Goal: Task Accomplishment & Management: Use online tool/utility

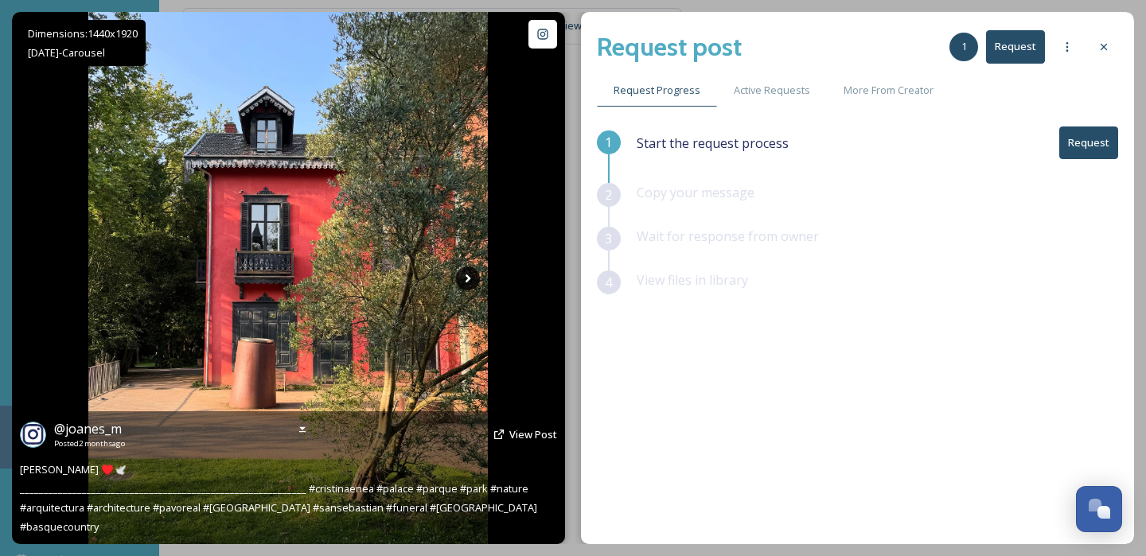
click at [467, 280] on icon at bounding box center [469, 278] width 6 height 9
click at [469, 283] on icon at bounding box center [468, 279] width 24 height 24
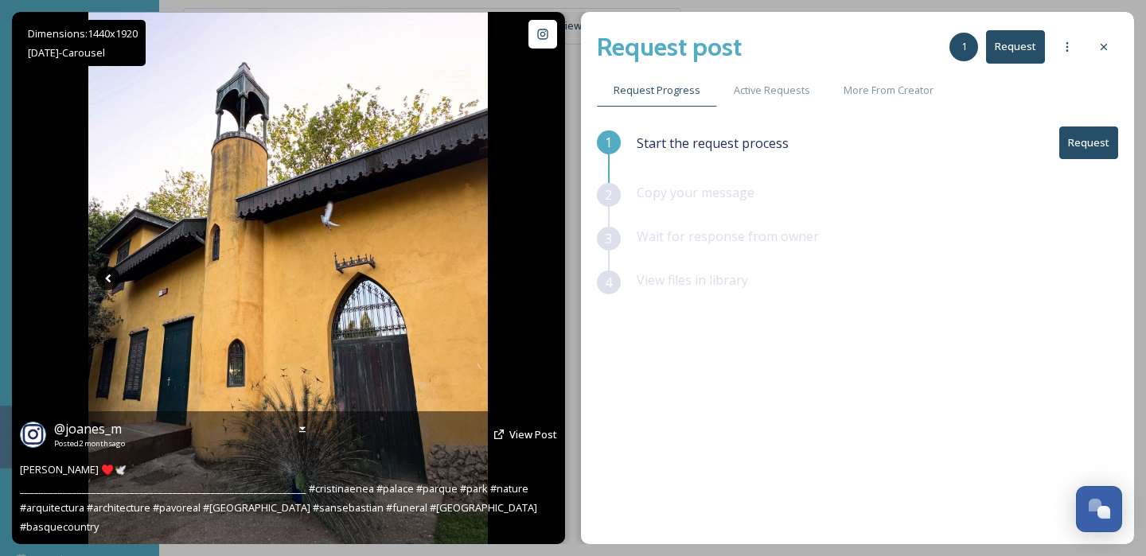
click at [110, 278] on icon at bounding box center [108, 279] width 24 height 24
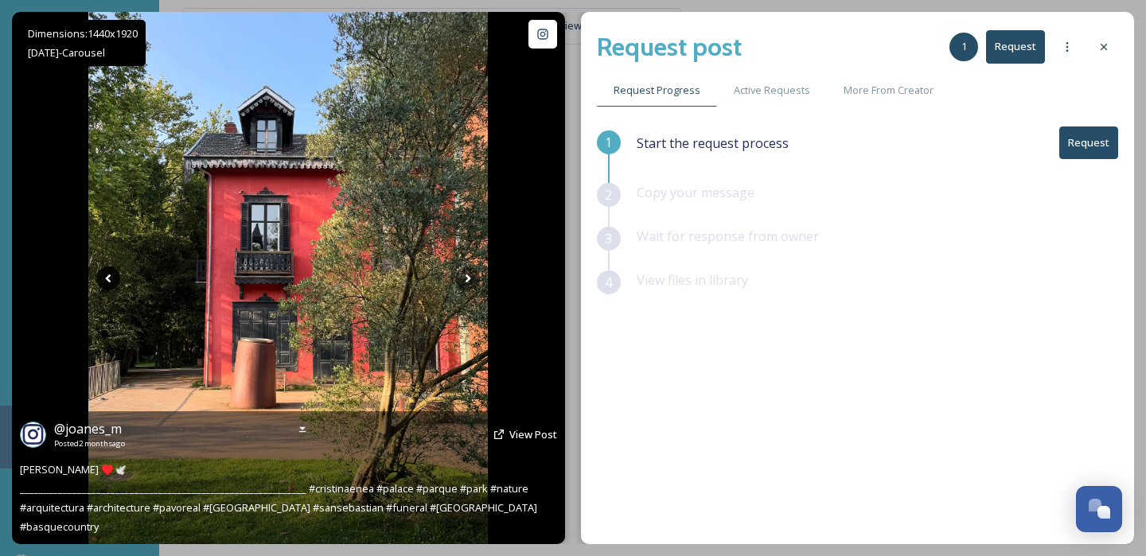
click at [110, 277] on icon at bounding box center [108, 279] width 24 height 24
click at [96, 438] on span "@ joanes_m" at bounding box center [88, 429] width 68 height 18
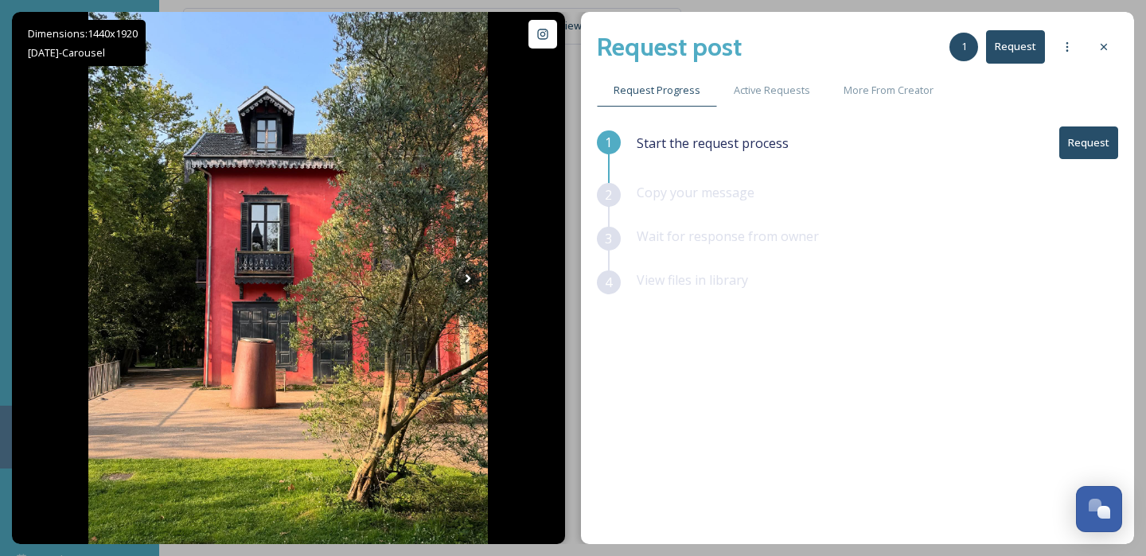
click at [1090, 146] on button "Request" at bounding box center [1088, 143] width 59 height 33
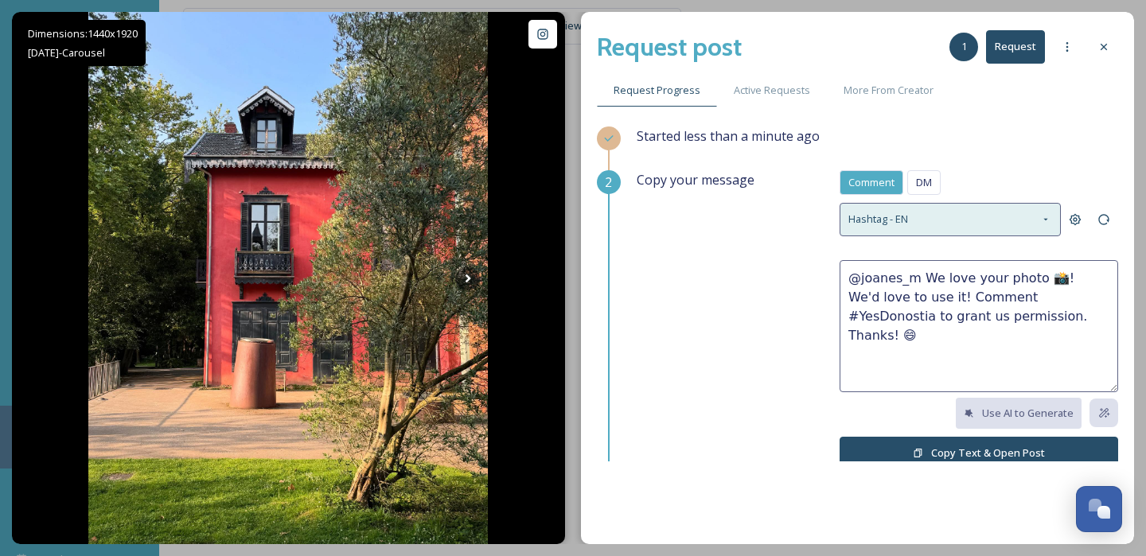
click at [929, 220] on div "Hashtag - EN" at bounding box center [950, 219] width 221 height 33
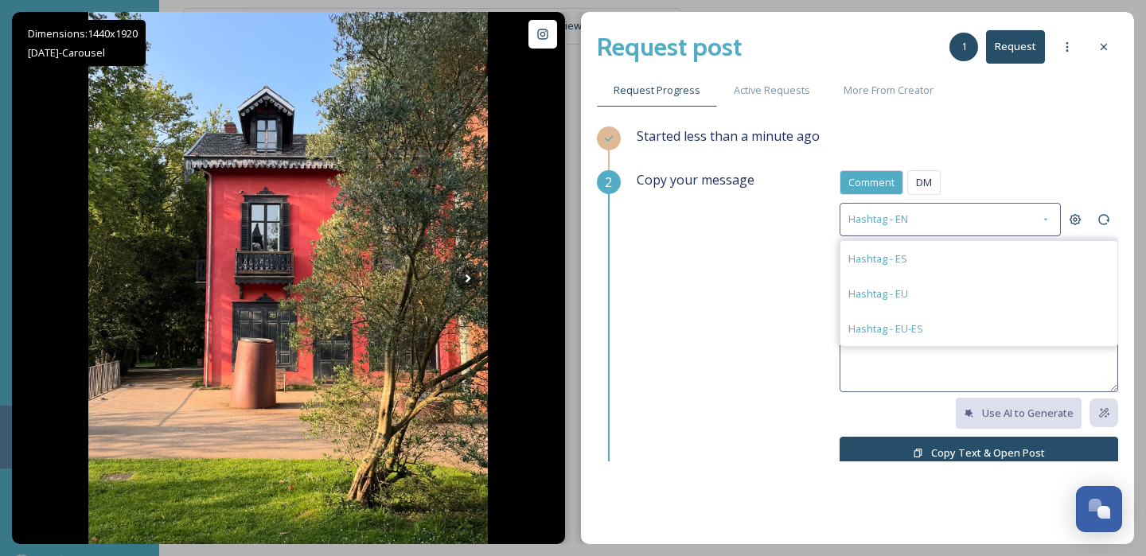
click at [928, 181] on span "DM" at bounding box center [924, 182] width 16 height 15
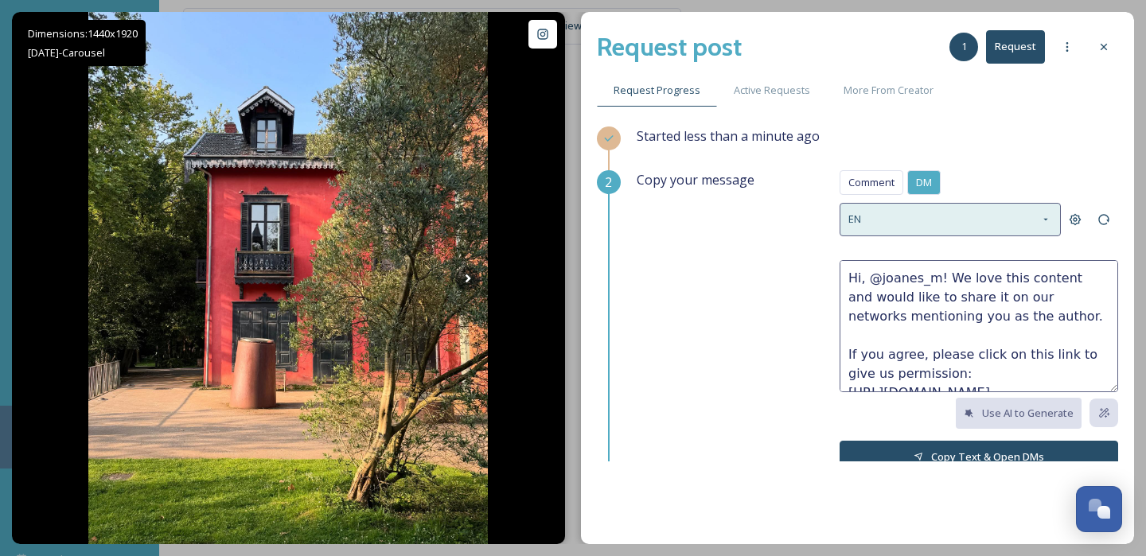
click at [991, 226] on div "EN" at bounding box center [950, 219] width 221 height 33
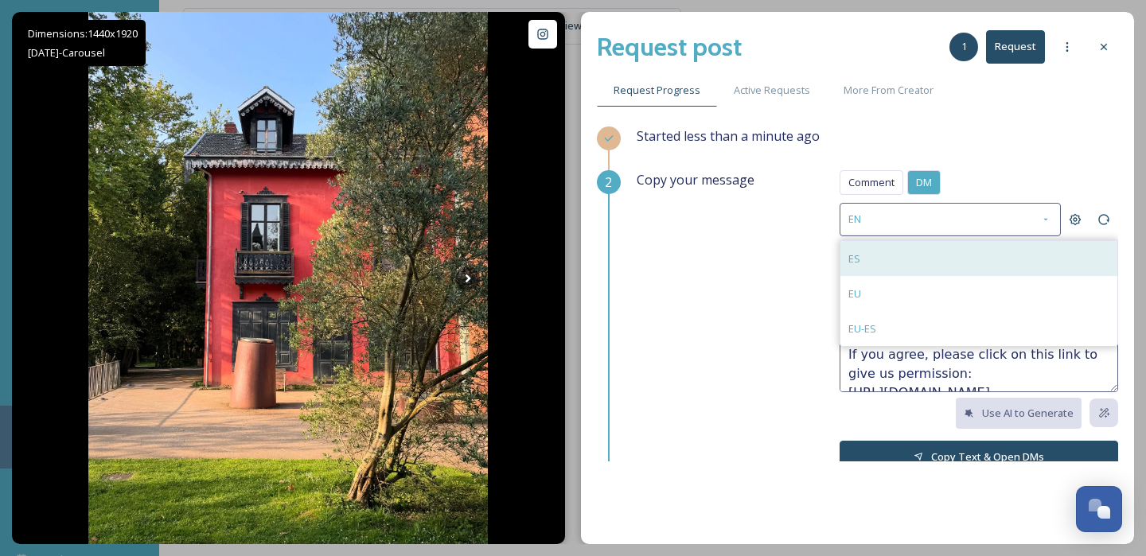
click at [899, 266] on div "ES" at bounding box center [978, 258] width 277 height 35
type textarea "¡Hola, @joanes_m! Nos encanta este contenido y nos gustaría compartirlo en nues…"
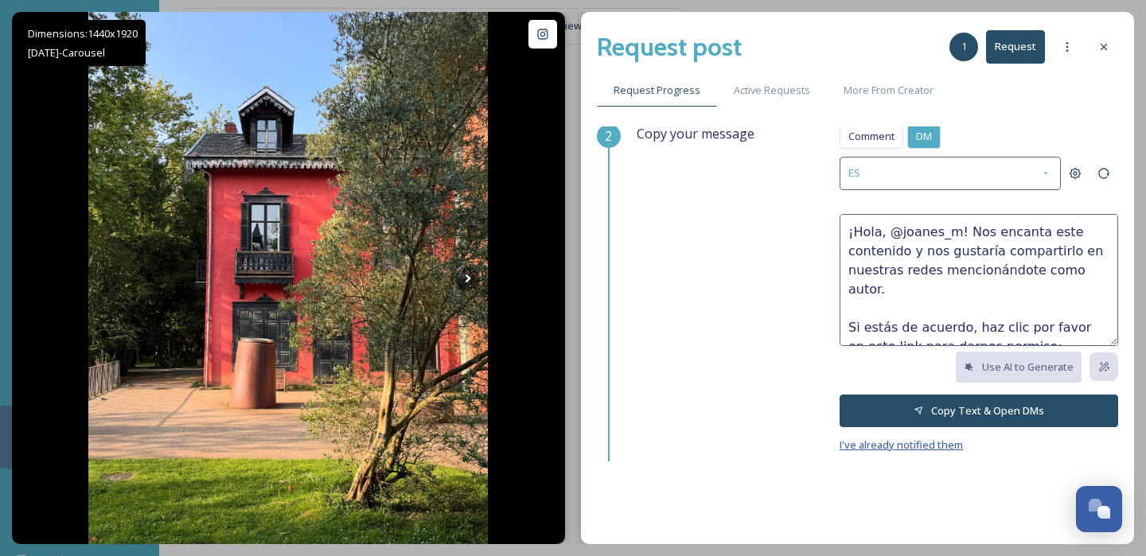
scroll to position [73, 0]
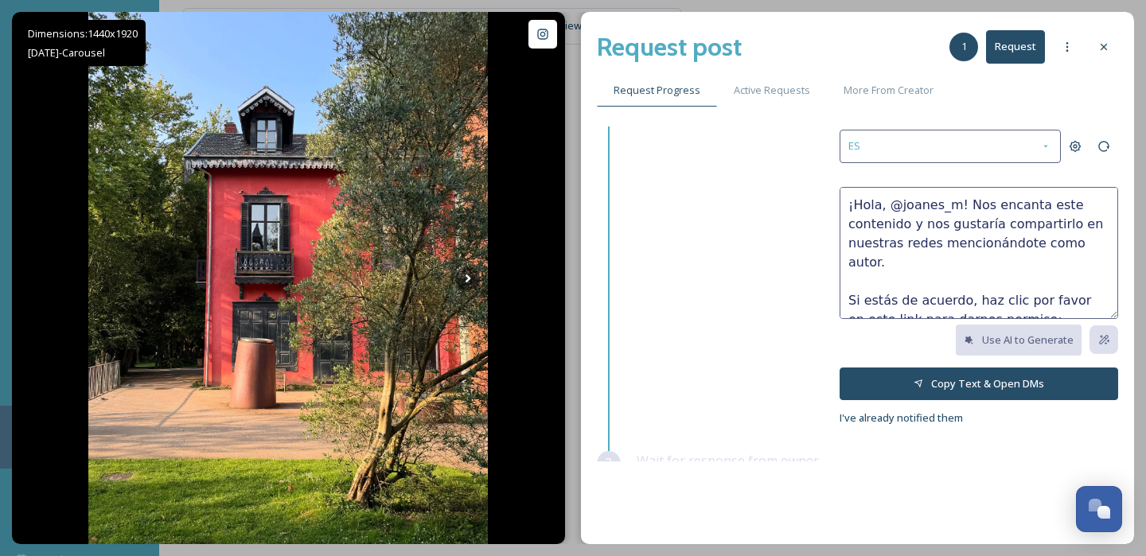
click at [945, 372] on button "Copy Text & Open DMs" at bounding box center [979, 384] width 279 height 33
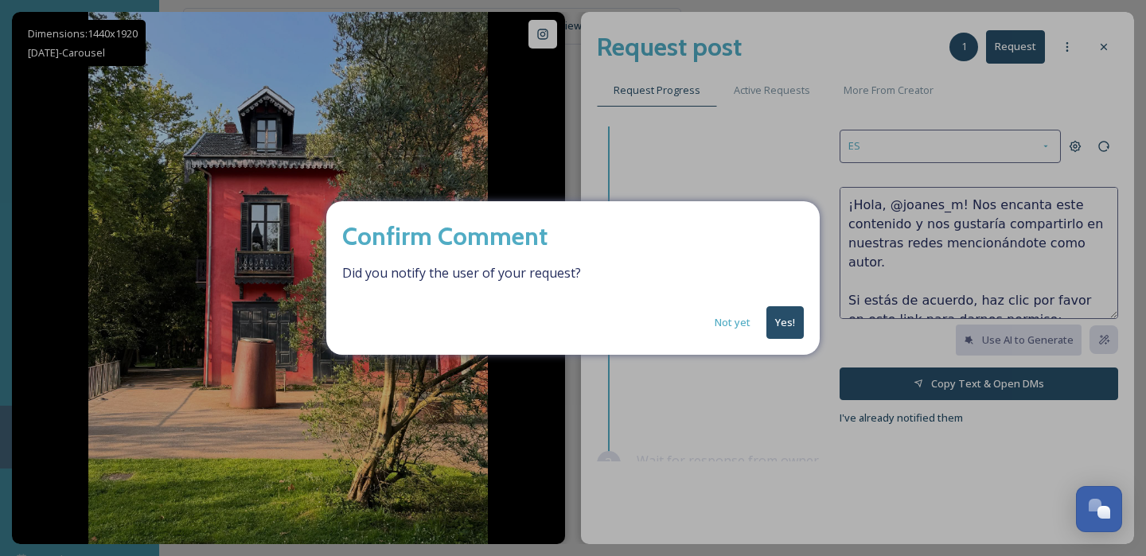
click at [789, 329] on button "Yes!" at bounding box center [784, 322] width 37 height 33
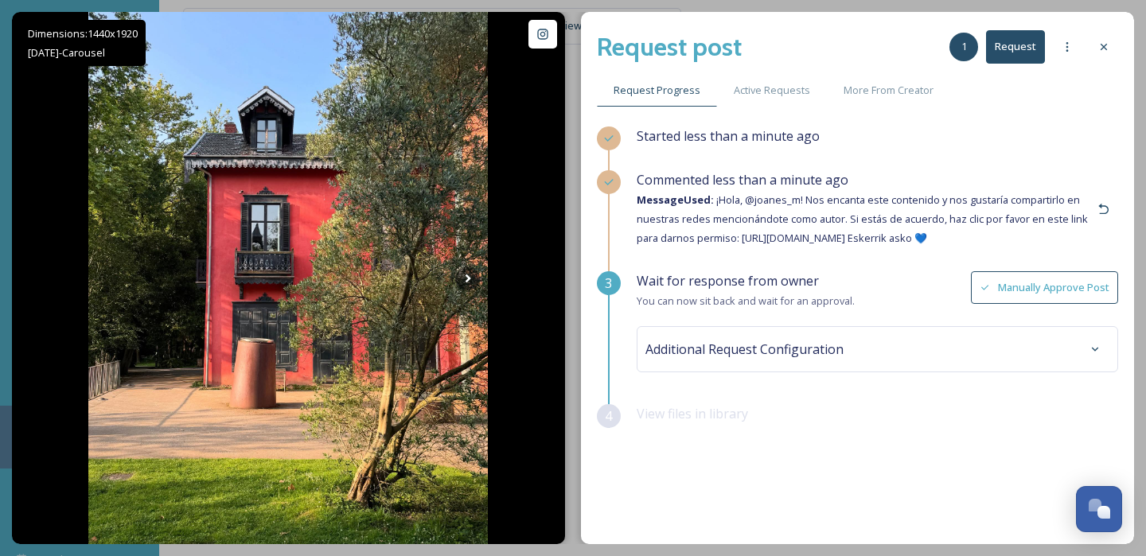
scroll to position [0, 0]
click at [1000, 52] on button "Request" at bounding box center [1015, 46] width 59 height 33
click at [1007, 284] on button "Manually Approve Post" at bounding box center [1044, 287] width 147 height 33
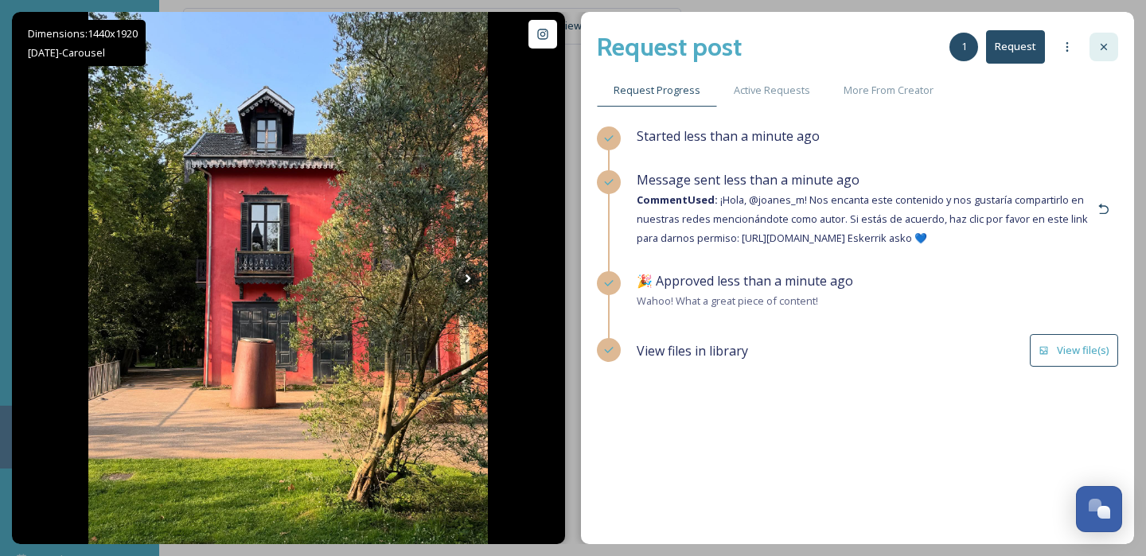
click at [1105, 49] on icon at bounding box center [1103, 47] width 13 height 13
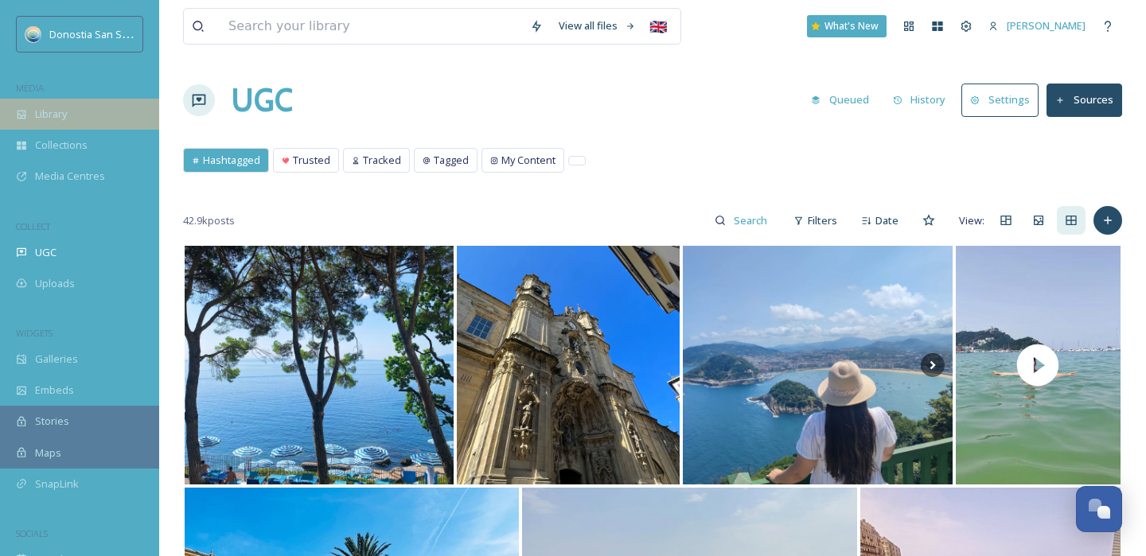
click at [84, 123] on div "Library" at bounding box center [79, 114] width 159 height 31
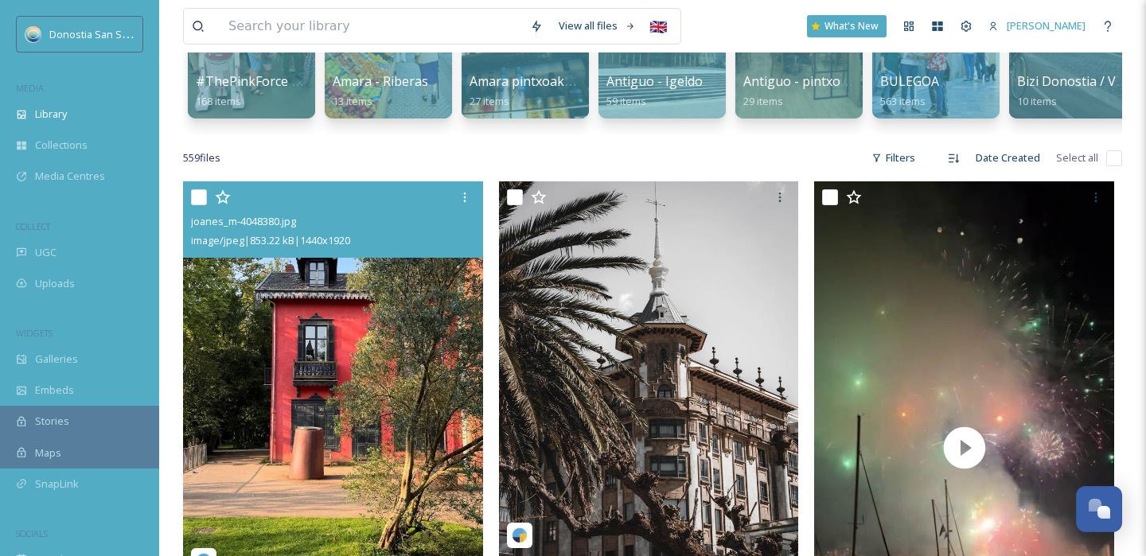
scroll to position [231, 0]
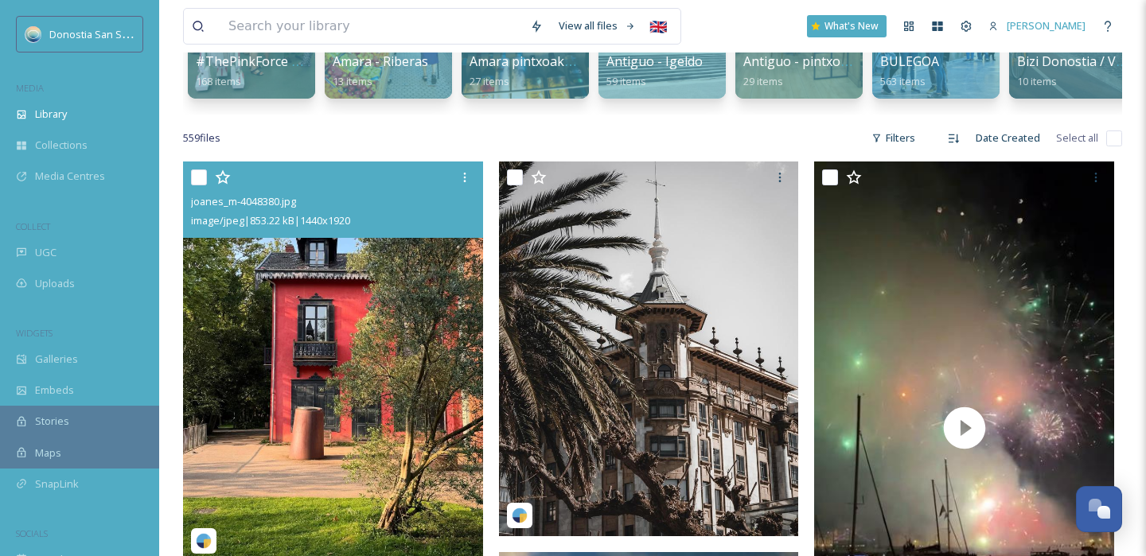
click at [405, 255] on img at bounding box center [333, 362] width 300 height 400
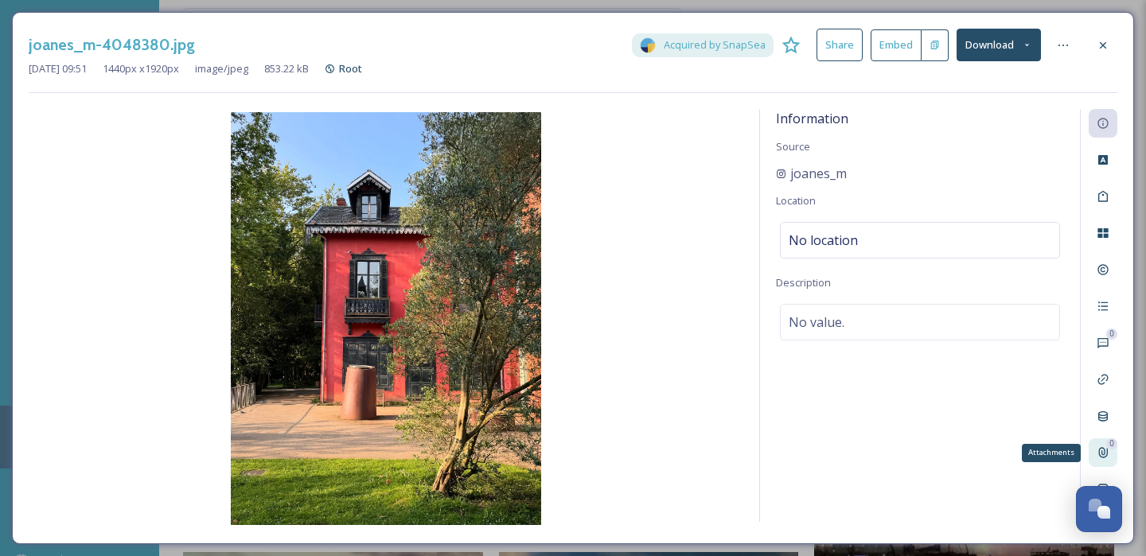
click at [1103, 450] on icon at bounding box center [1103, 452] width 13 height 13
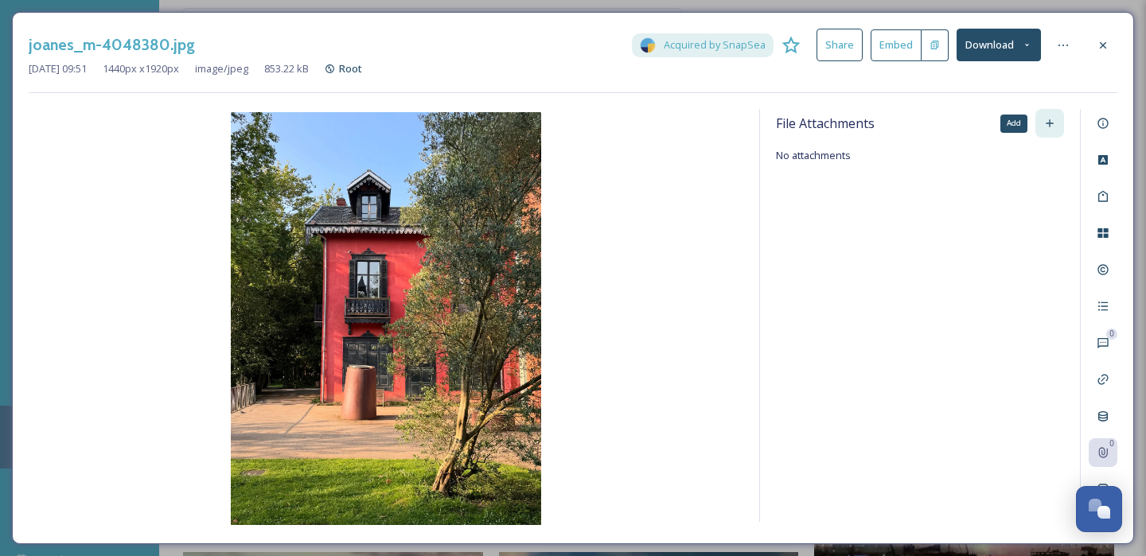
click at [1055, 122] on icon at bounding box center [1049, 123] width 13 height 13
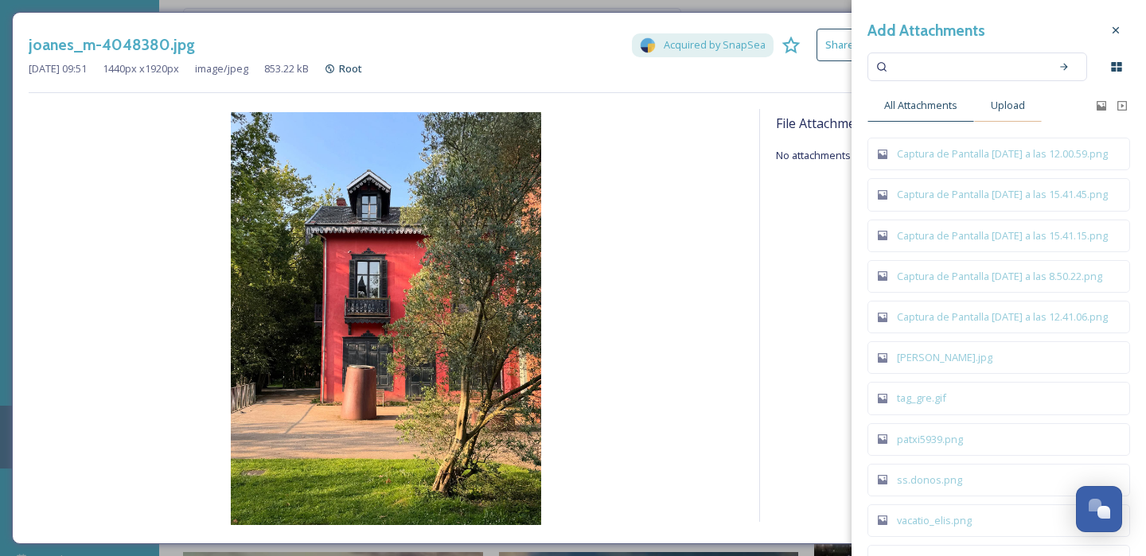
click at [1016, 110] on span "Upload" at bounding box center [1008, 105] width 34 height 15
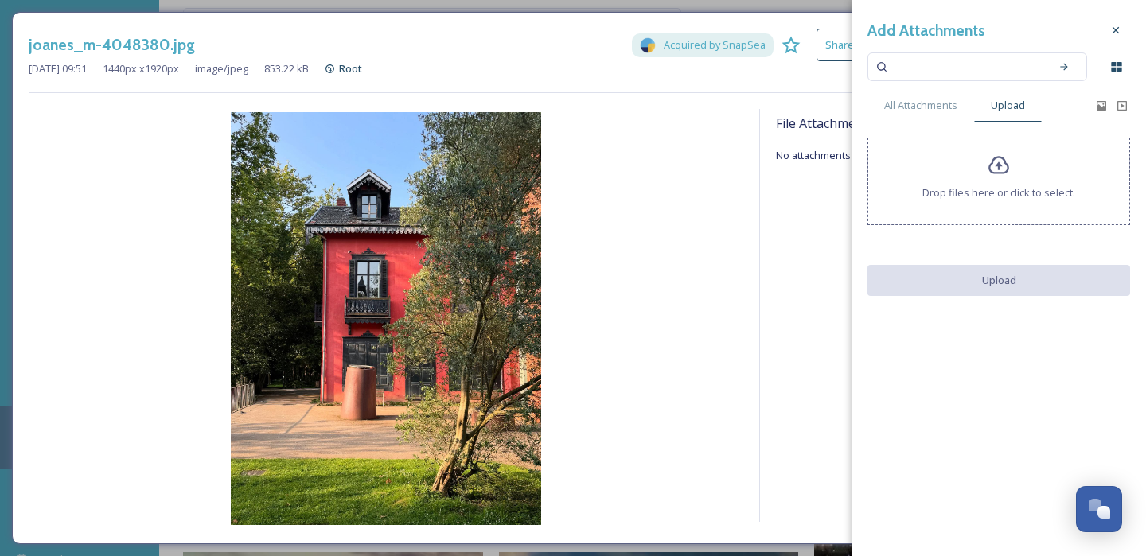
click at [995, 161] on icon at bounding box center [999, 165] width 23 height 23
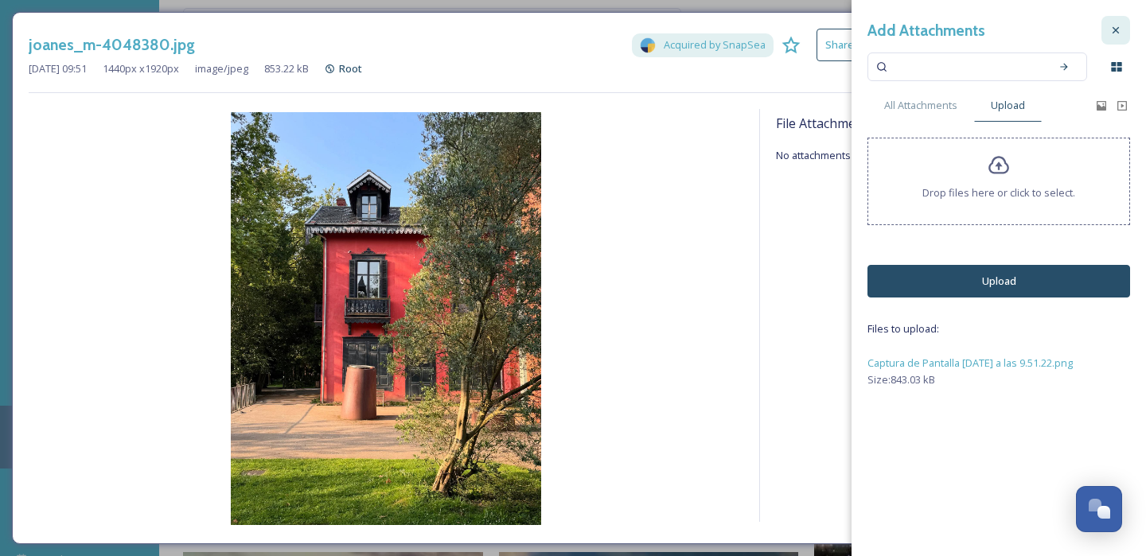
click at [1115, 26] on icon at bounding box center [1115, 30] width 13 height 13
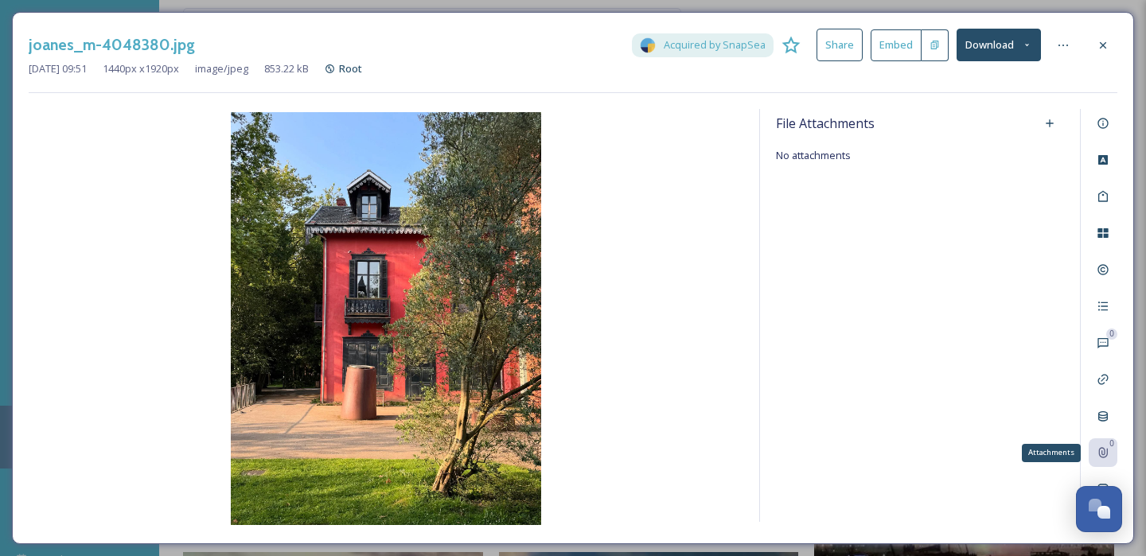
click at [1101, 452] on icon at bounding box center [1103, 453] width 9 height 10
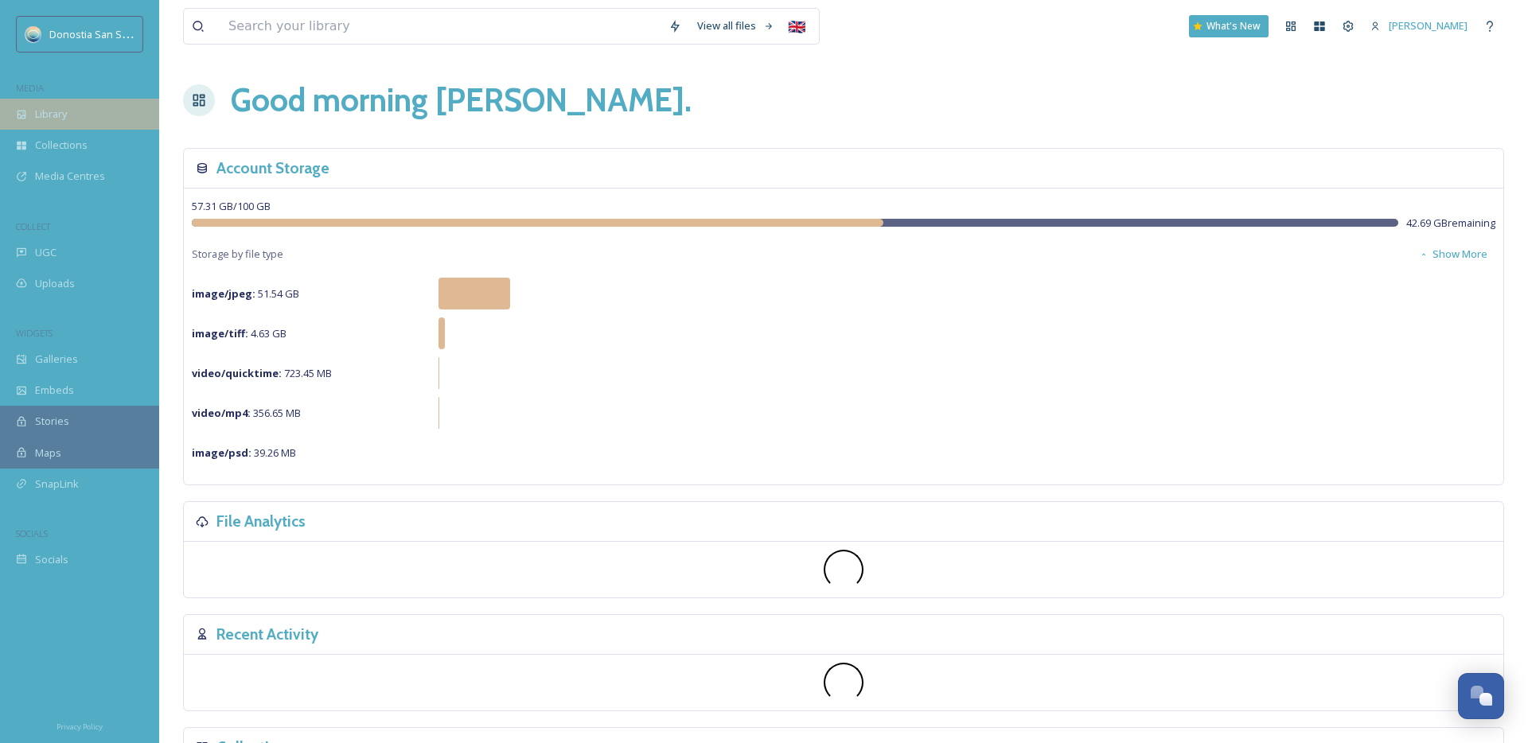
click at [101, 127] on div "Library" at bounding box center [79, 114] width 159 height 31
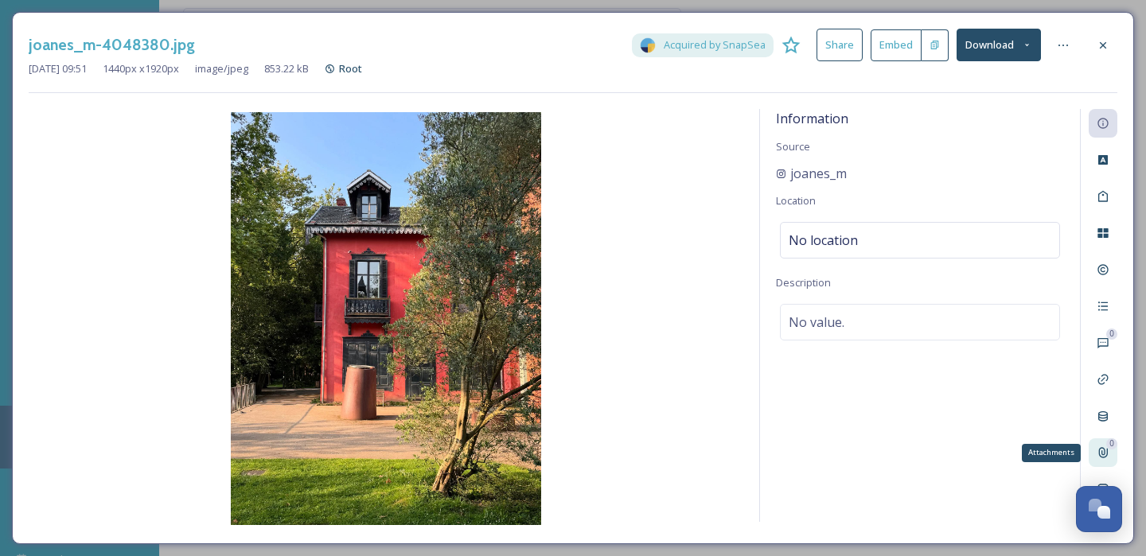
click at [1101, 451] on icon at bounding box center [1103, 453] width 9 height 10
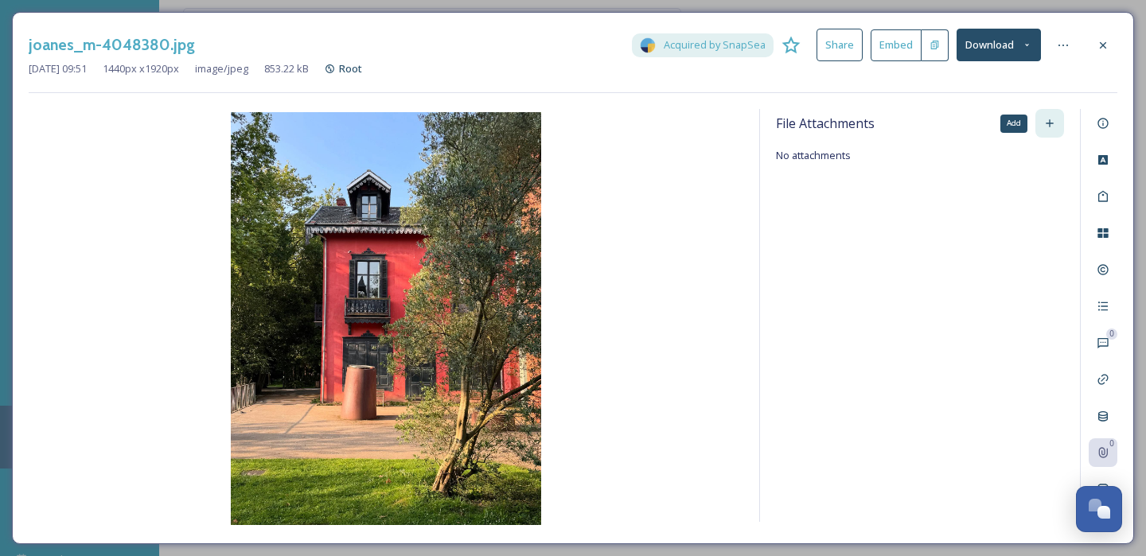
click at [1052, 124] on icon at bounding box center [1049, 123] width 13 height 13
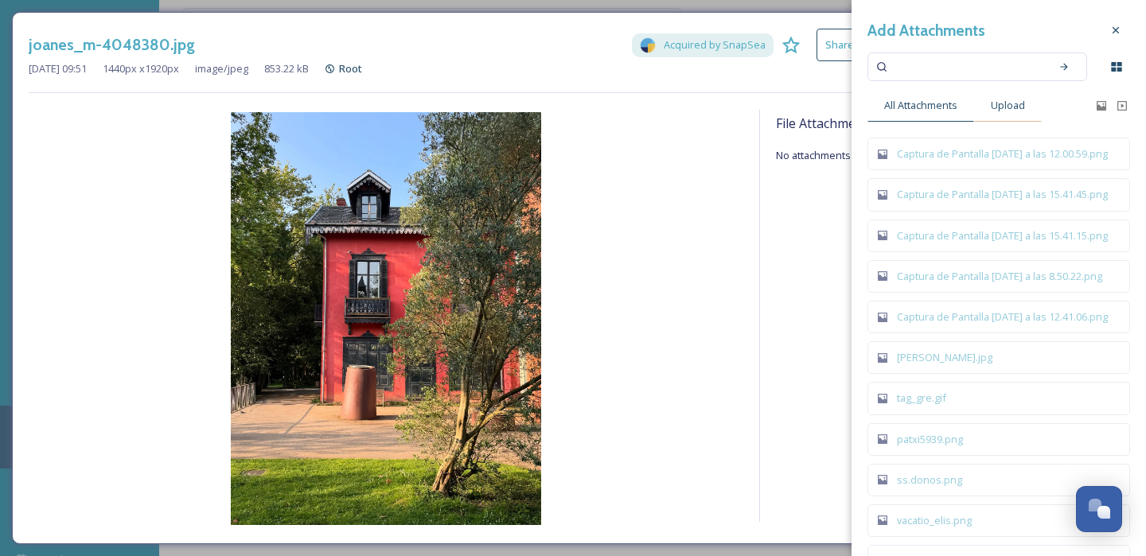
click at [1007, 106] on span "Upload" at bounding box center [1008, 105] width 34 height 15
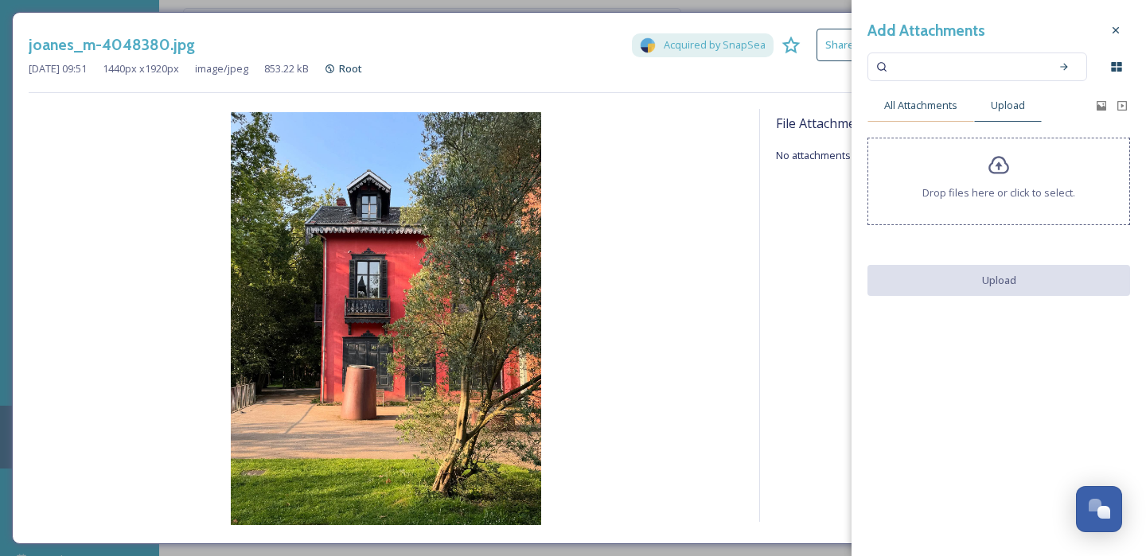
click at [943, 107] on span "All Attachments" at bounding box center [920, 105] width 73 height 15
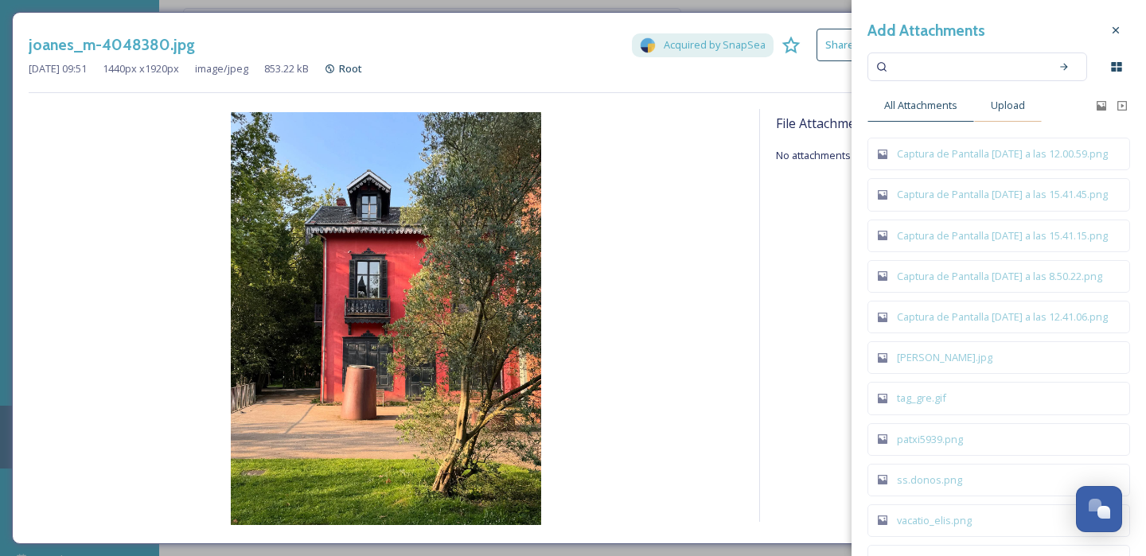
click at [1013, 114] on div "Upload" at bounding box center [1008, 105] width 68 height 33
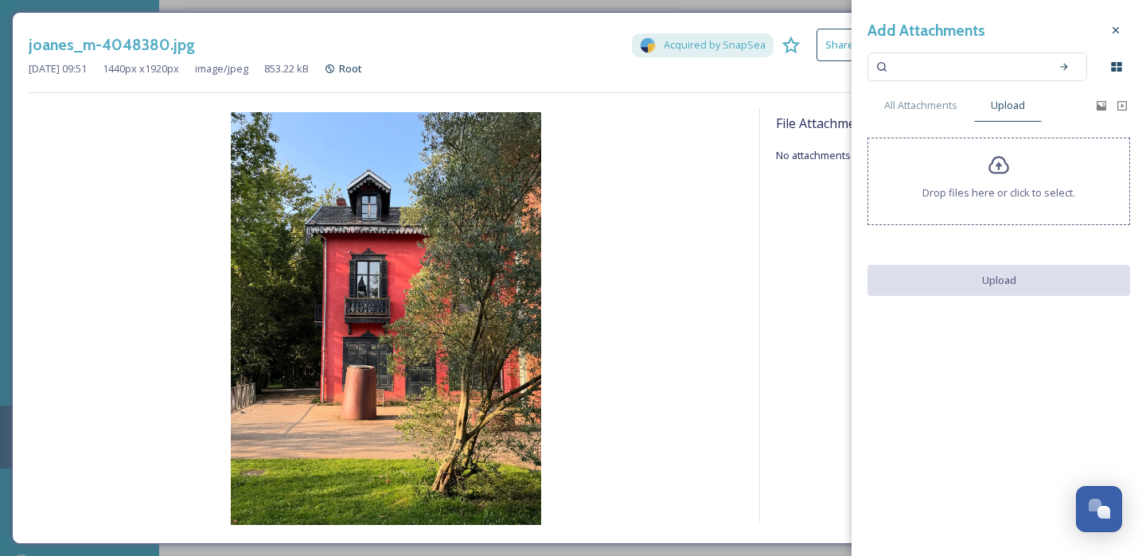
click at [984, 177] on div "Drop files here or click to select." at bounding box center [998, 182] width 263 height 88
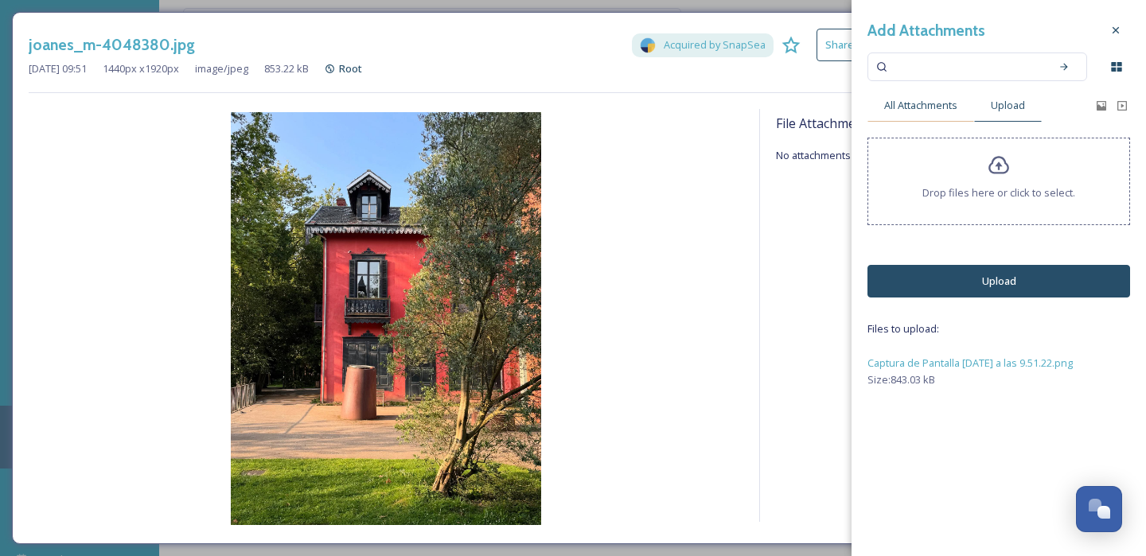
click at [928, 110] on span "All Attachments" at bounding box center [920, 105] width 73 height 15
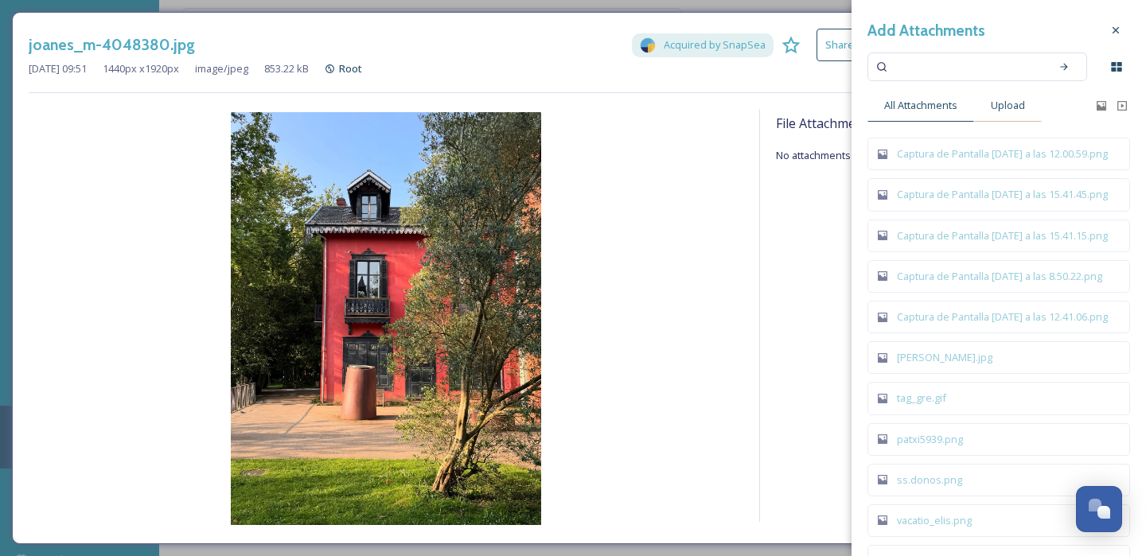
click at [1015, 104] on span "Upload" at bounding box center [1008, 105] width 34 height 15
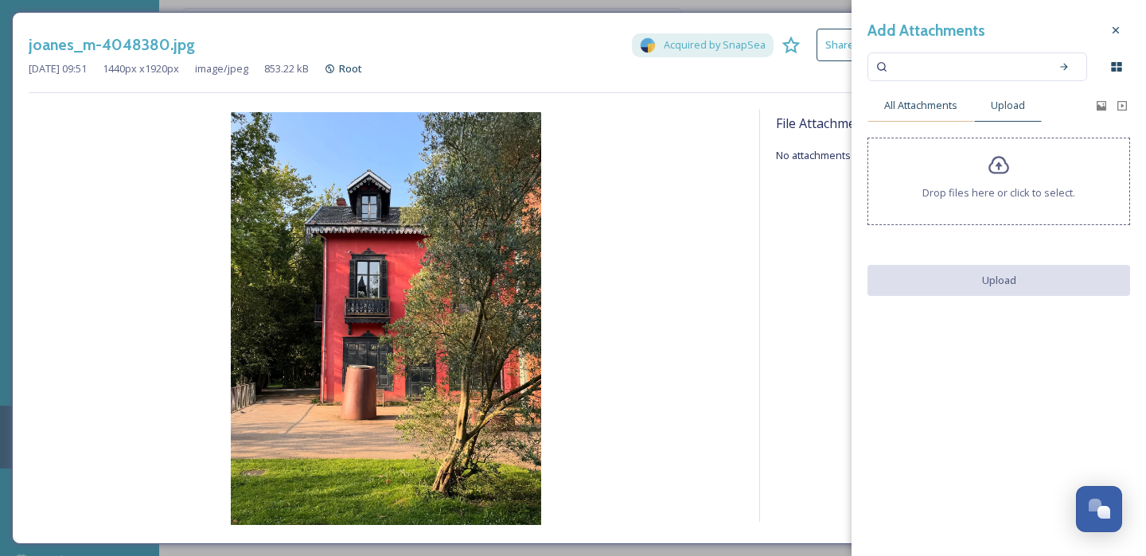
click at [927, 104] on span "All Attachments" at bounding box center [920, 105] width 73 height 15
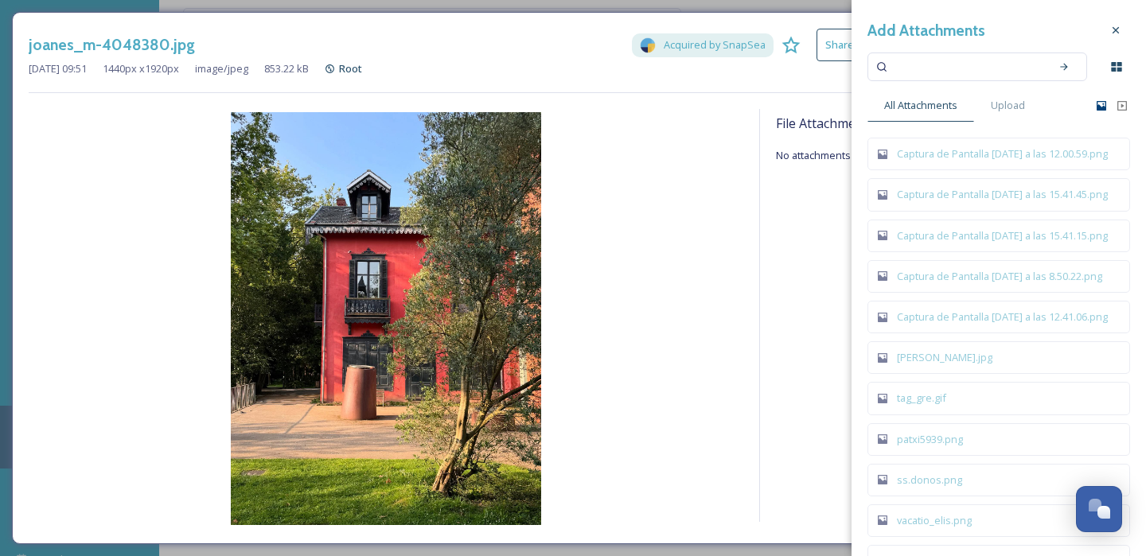
click at [1096, 106] on icon at bounding box center [1101, 105] width 13 height 13
click at [996, 114] on div "Upload" at bounding box center [1008, 105] width 68 height 33
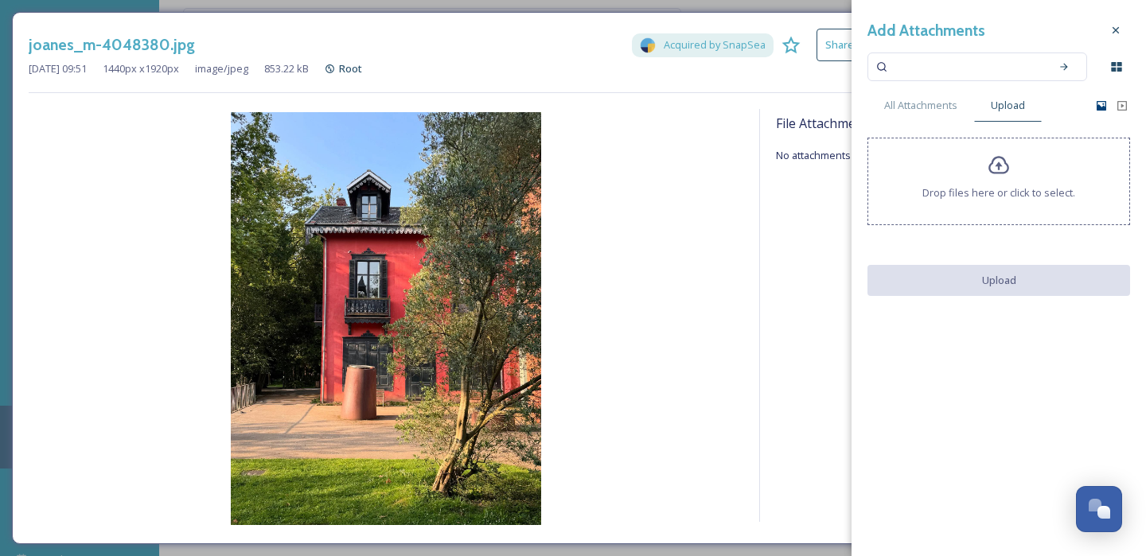
click at [992, 163] on icon at bounding box center [999, 165] width 23 height 23
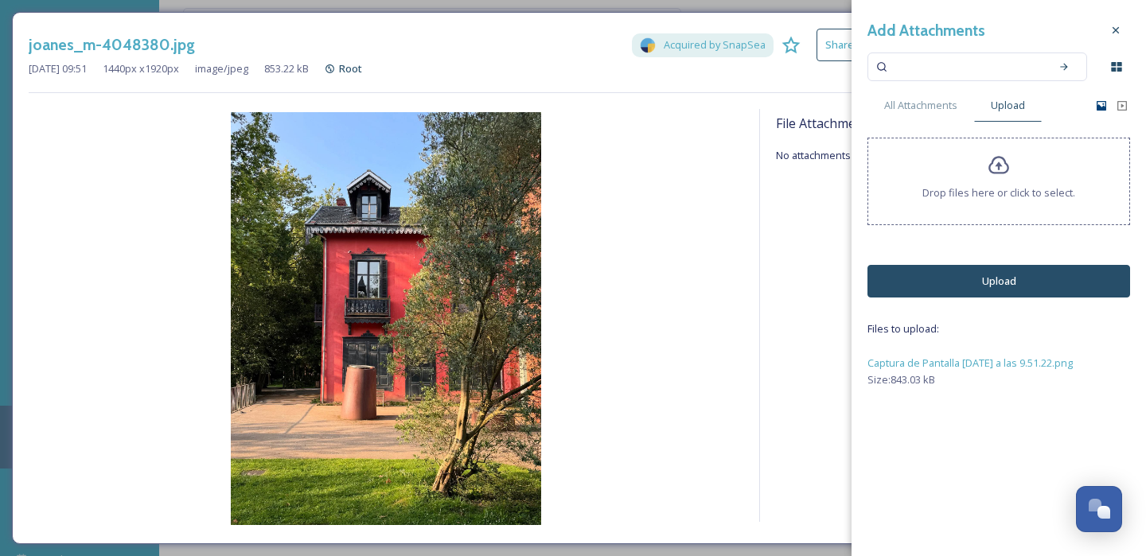
click at [969, 363] on span "Captura de Pantalla 2025-08-18 a las 9.51.22.png" at bounding box center [969, 363] width 205 height 14
click at [968, 363] on span "Captura de Pantalla 2025-08-18 a las 9.51.22.png" at bounding box center [969, 363] width 205 height 14
click at [1019, 382] on div "Size: 843.03 kB" at bounding box center [998, 379] width 263 height 15
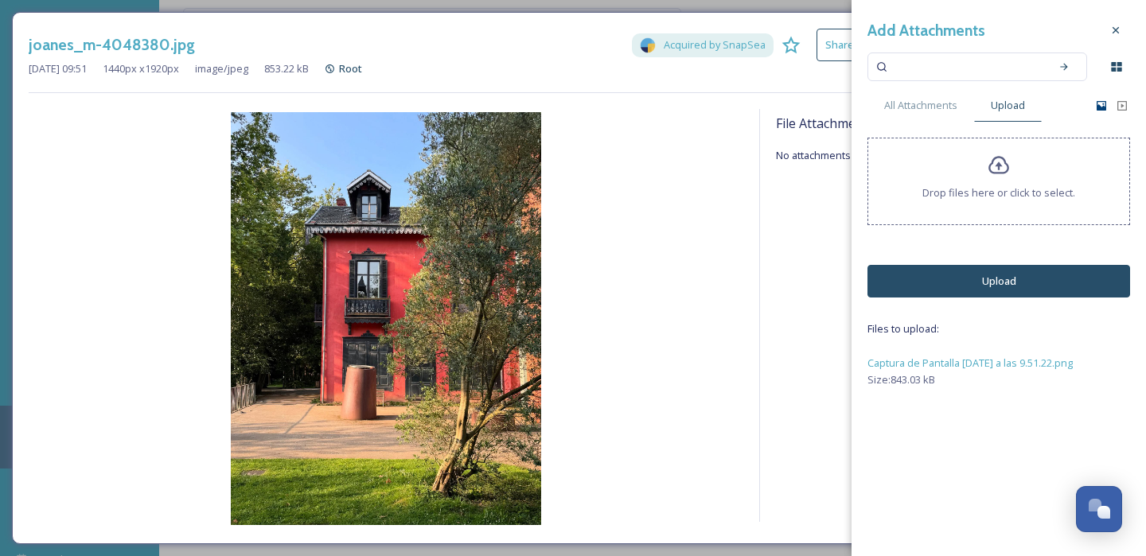
drag, startPoint x: 1073, startPoint y: 362, endPoint x: 856, endPoint y: 360, distance: 216.5
click at [856, 360] on div "Add Attachments All Attachments Upload Drop files here or click to select. Uplo…" at bounding box center [999, 201] width 294 height 403
click at [898, 384] on span "Size: 843.03 kB" at bounding box center [901, 379] width 68 height 15
click at [940, 295] on button "Upload" at bounding box center [998, 281] width 263 height 33
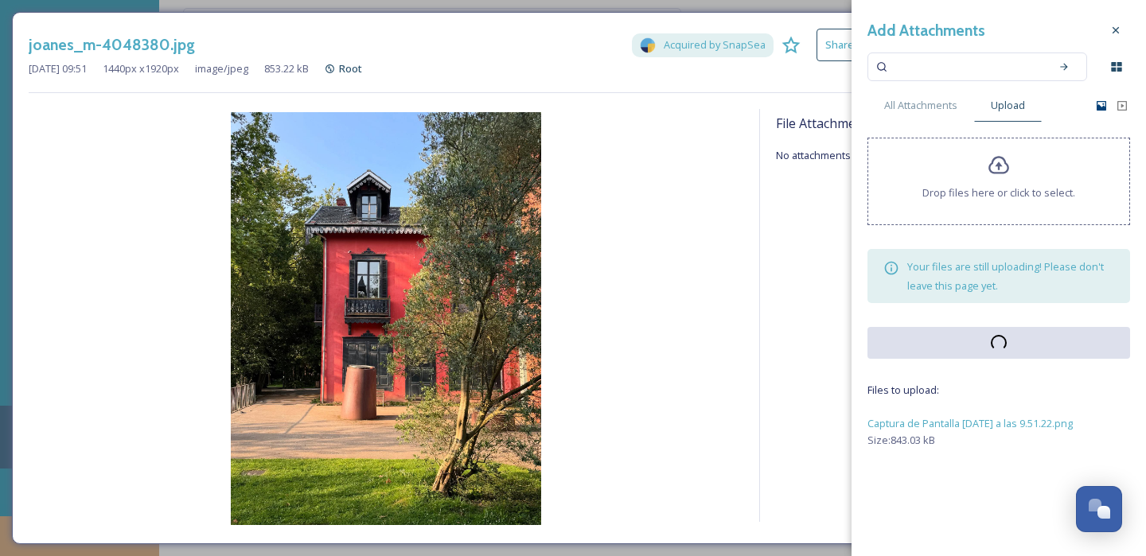
click at [941, 283] on div "Add Attachments All Attachments Upload Drop files here or click to select. Your…" at bounding box center [999, 232] width 294 height 465
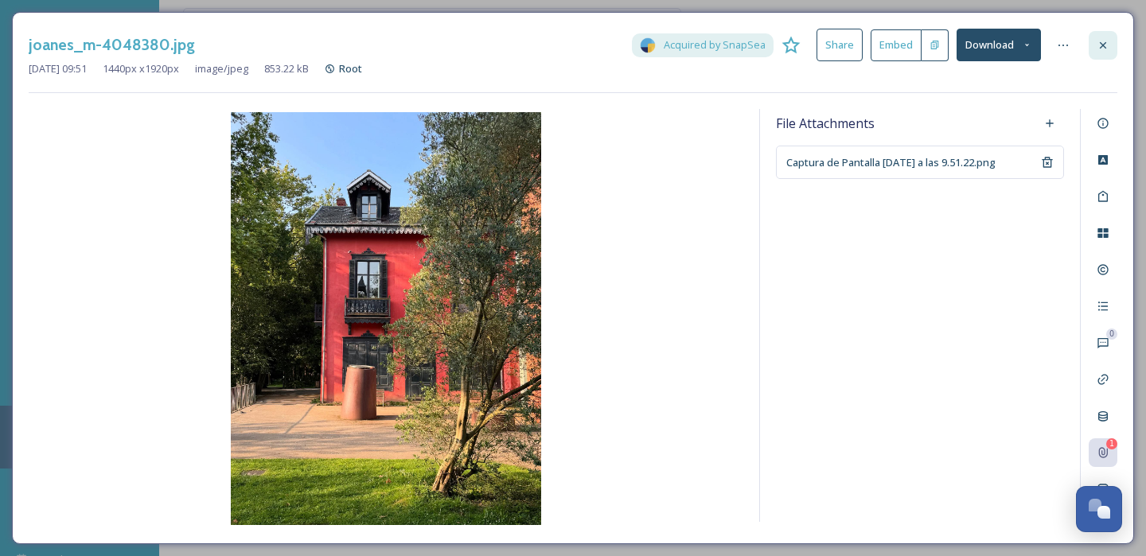
click at [1106, 47] on icon at bounding box center [1103, 45] width 13 height 13
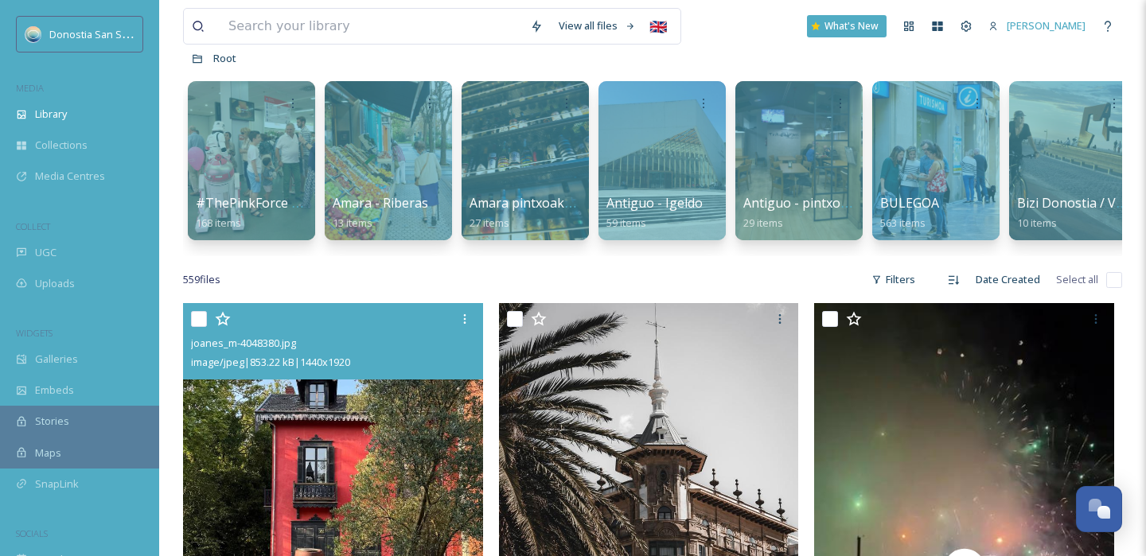
scroll to position [234, 0]
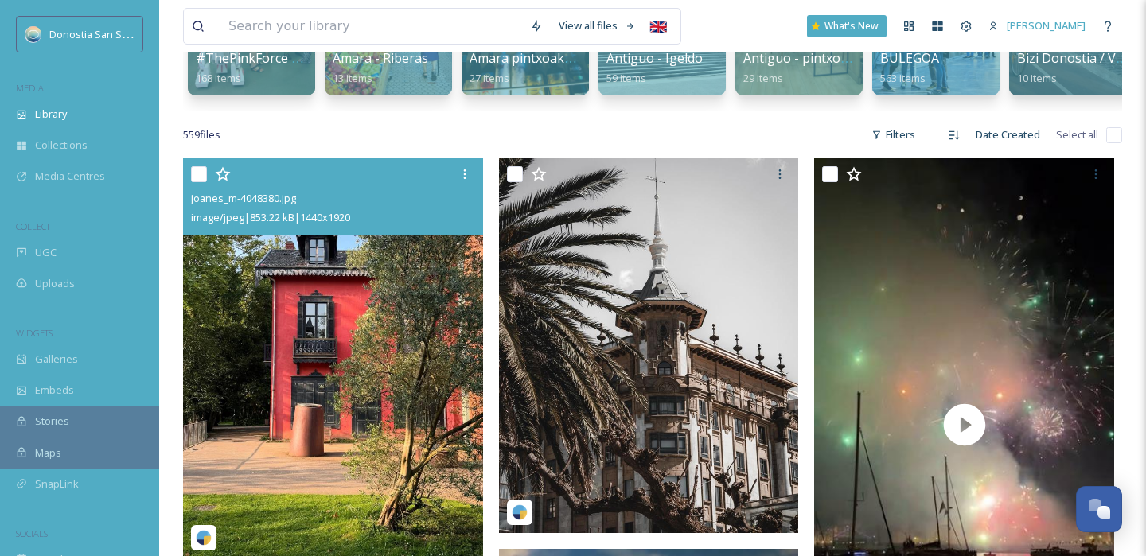
click at [372, 333] on img at bounding box center [333, 358] width 300 height 400
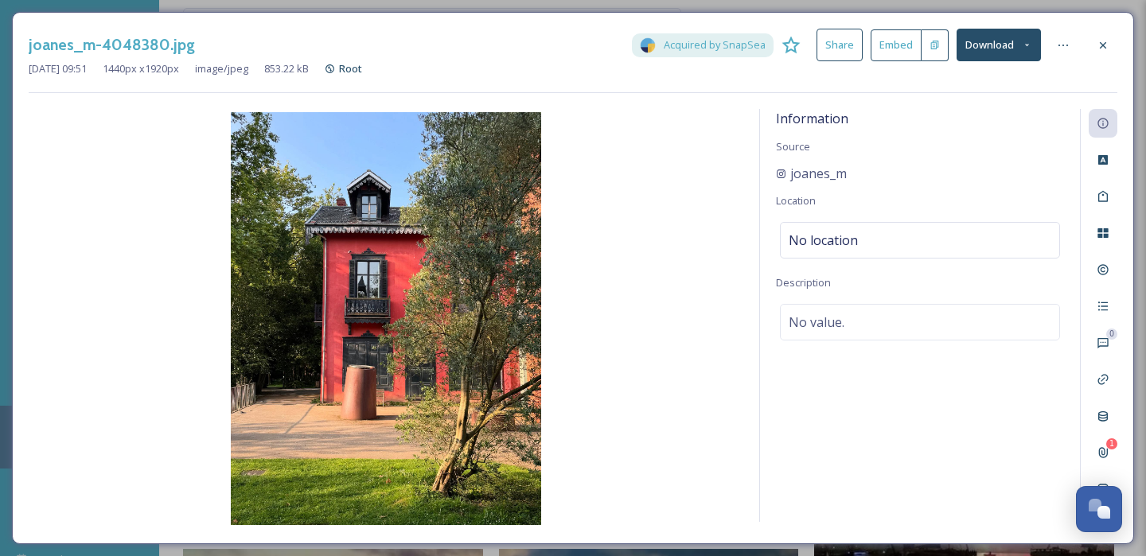
click at [1027, 47] on icon at bounding box center [1027, 45] width 10 height 10
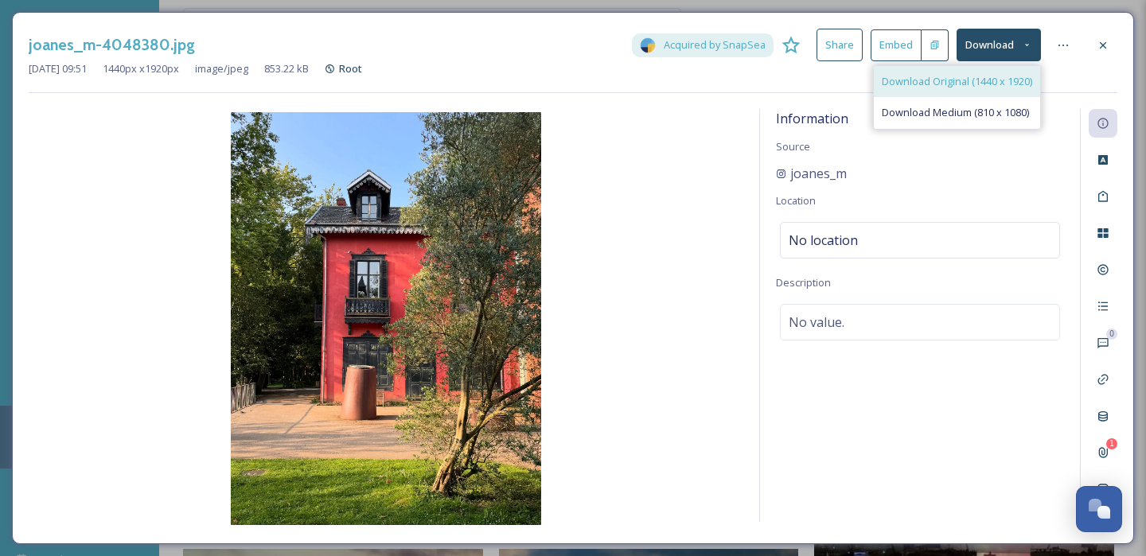
click at [982, 84] on span "Download Original (1440 x 1920)" at bounding box center [957, 81] width 150 height 15
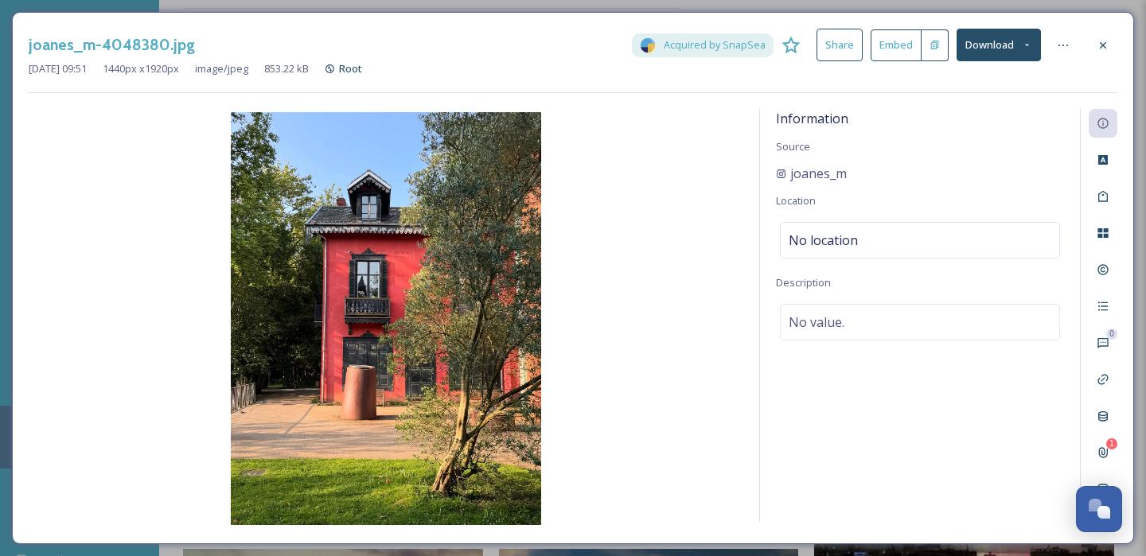
click at [505, 325] on img at bounding box center [386, 318] width 715 height 413
click at [1094, 51] on div at bounding box center [1103, 45] width 29 height 29
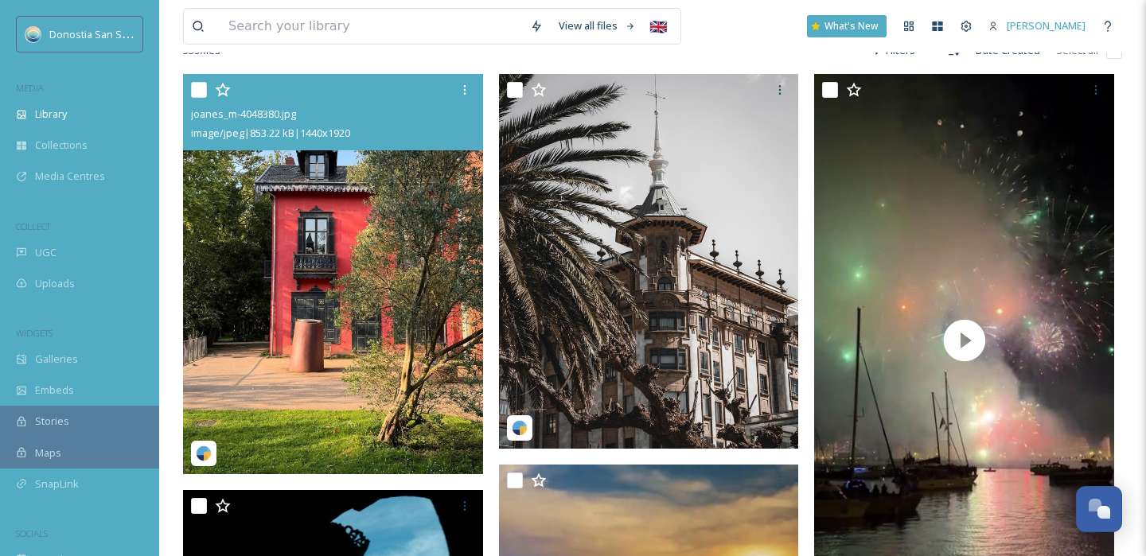
scroll to position [243, 0]
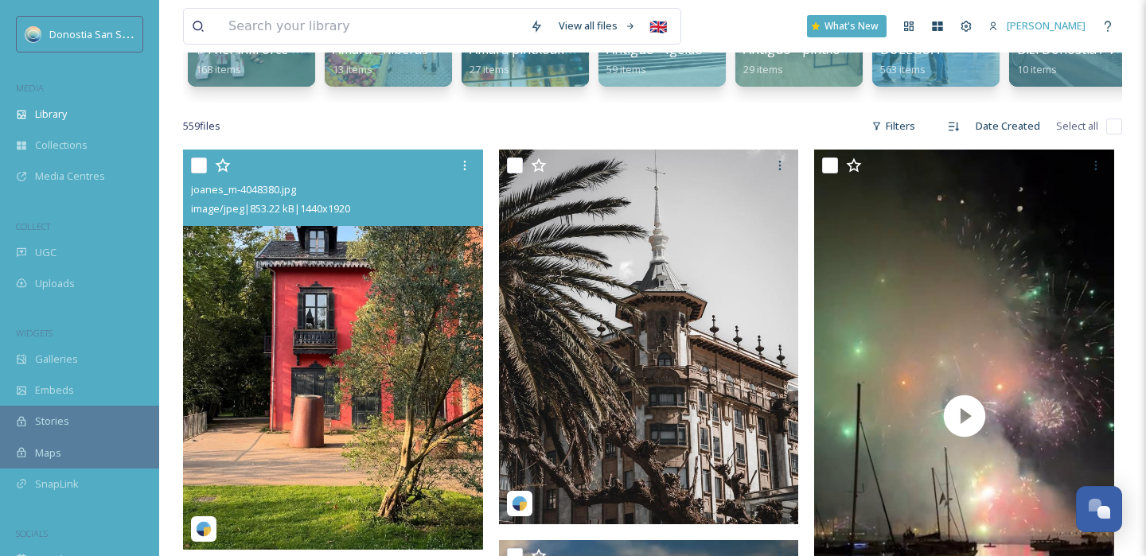
click at [395, 298] on img at bounding box center [333, 350] width 300 height 400
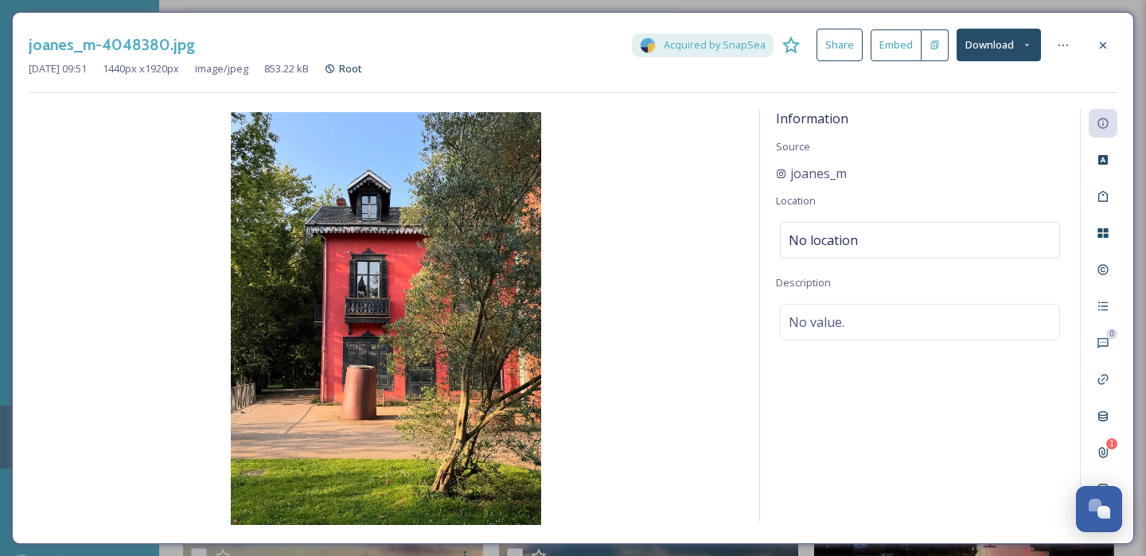
drag, startPoint x: 1100, startPoint y: 43, endPoint x: 1012, endPoint y: 30, distance: 88.5
click at [1097, 41] on icon at bounding box center [1103, 45] width 13 height 13
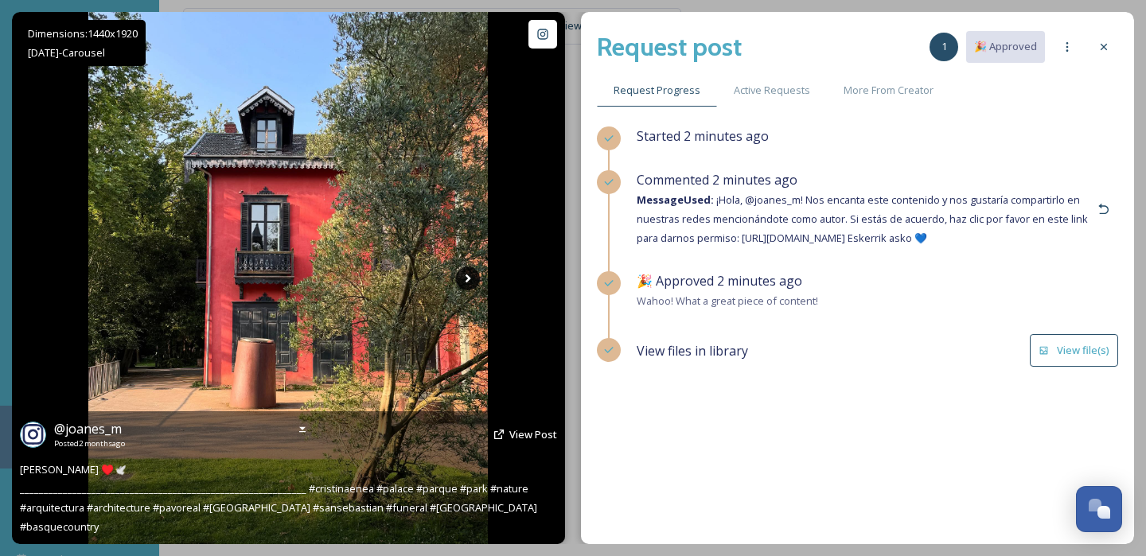
click at [466, 283] on icon at bounding box center [468, 279] width 24 height 24
click at [468, 283] on icon at bounding box center [468, 279] width 24 height 24
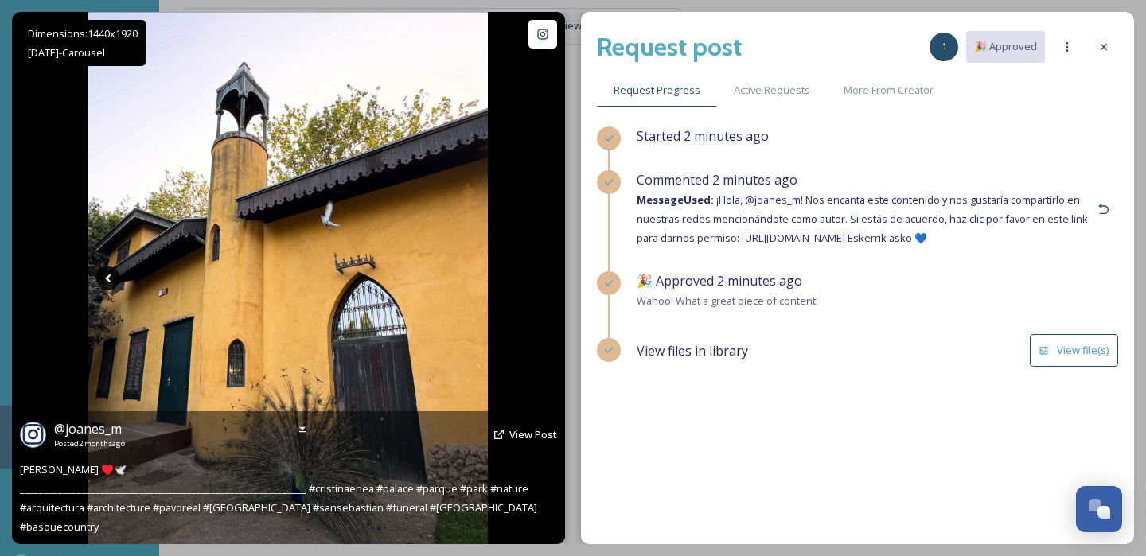
click at [107, 272] on icon at bounding box center [108, 279] width 24 height 24
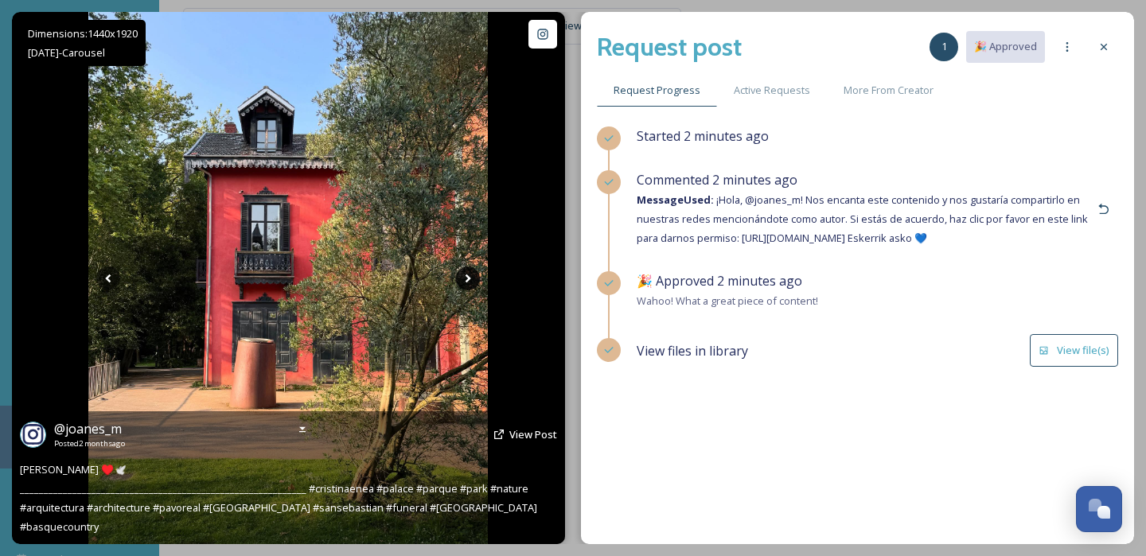
click at [461, 272] on icon at bounding box center [468, 279] width 24 height 24
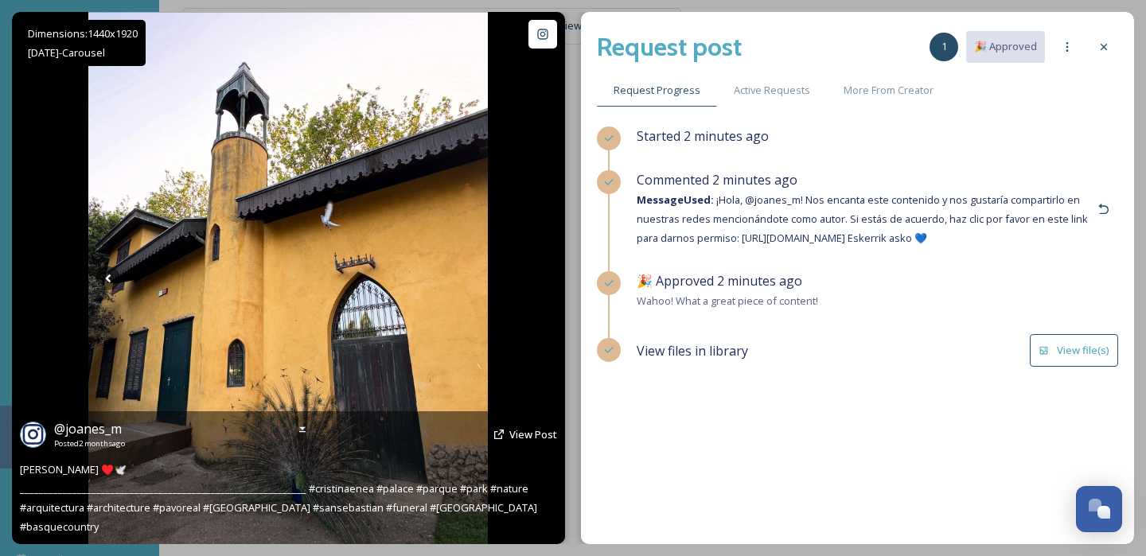
click at [358, 363] on img at bounding box center [288, 278] width 400 height 532
click at [271, 343] on img at bounding box center [288, 278] width 400 height 532
click at [520, 442] on span "View Post" at bounding box center [533, 434] width 48 height 14
drag, startPoint x: 130, startPoint y: 450, endPoint x: 52, endPoint y: 453, distance: 78.1
click at [52, 450] on div "@ joanes_m Posted [DATE] View Post" at bounding box center [288, 434] width 537 height 30
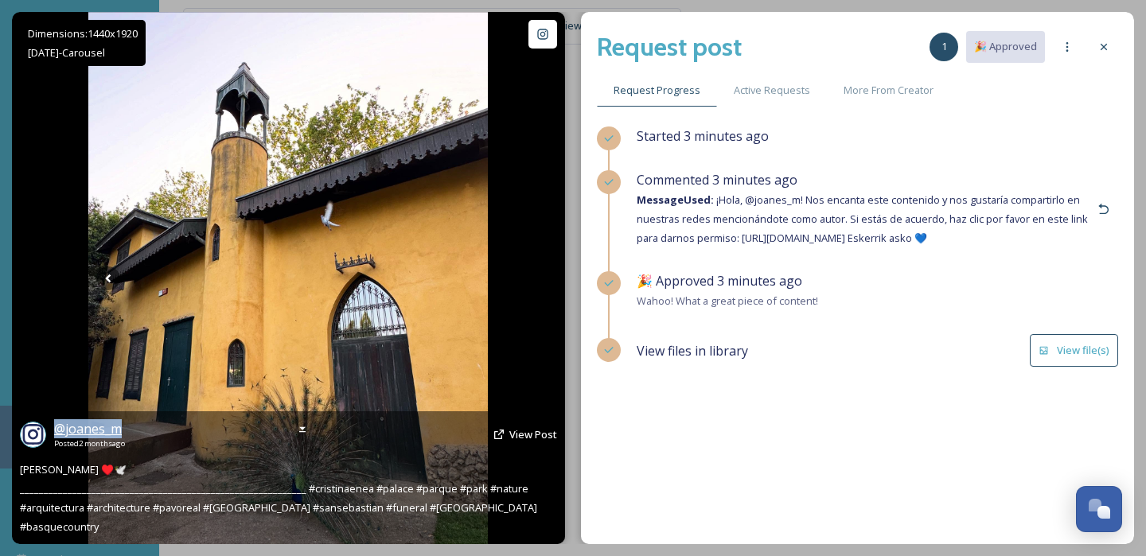
copy span "@ joanes_m"
